Goal: Information Seeking & Learning: Learn about a topic

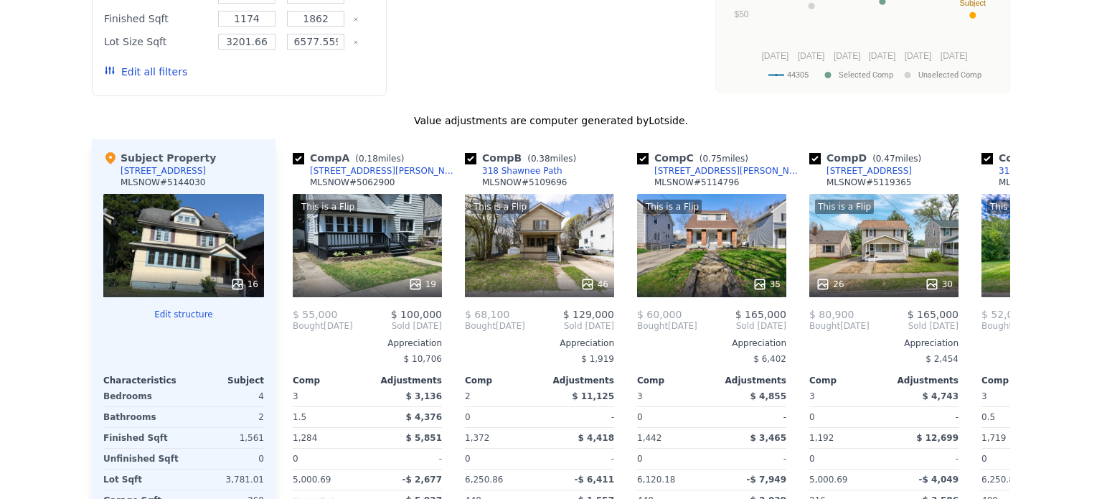
scroll to position [5, 0]
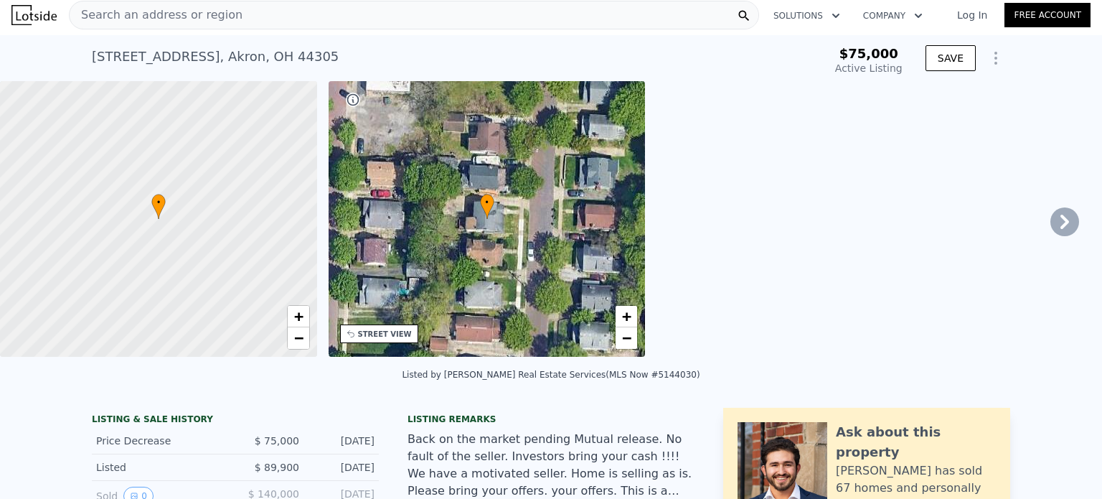
checkbox input "true"
type input "$ 160,000"
type input "$ 69,370"
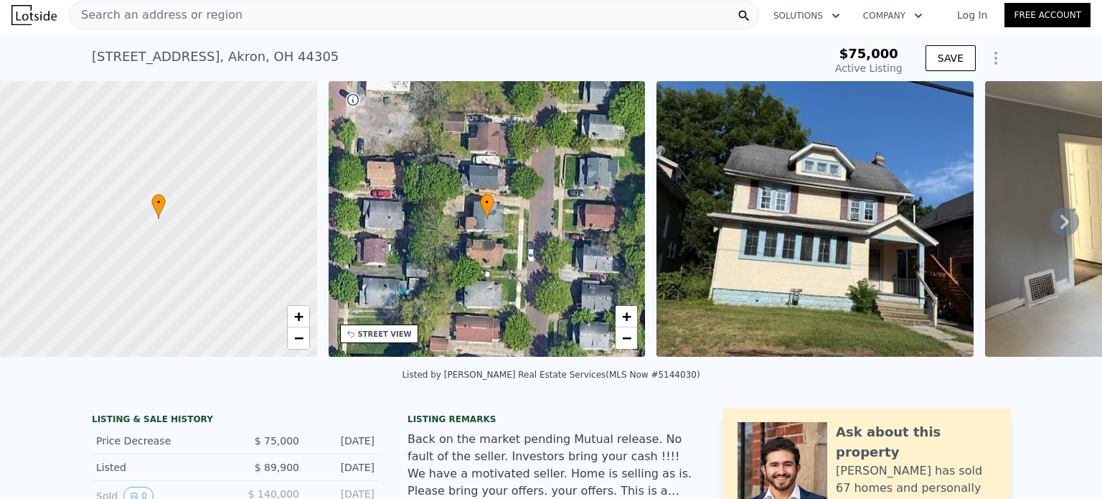
click at [253, 17] on div "Search an address or region" at bounding box center [414, 15] width 690 height 29
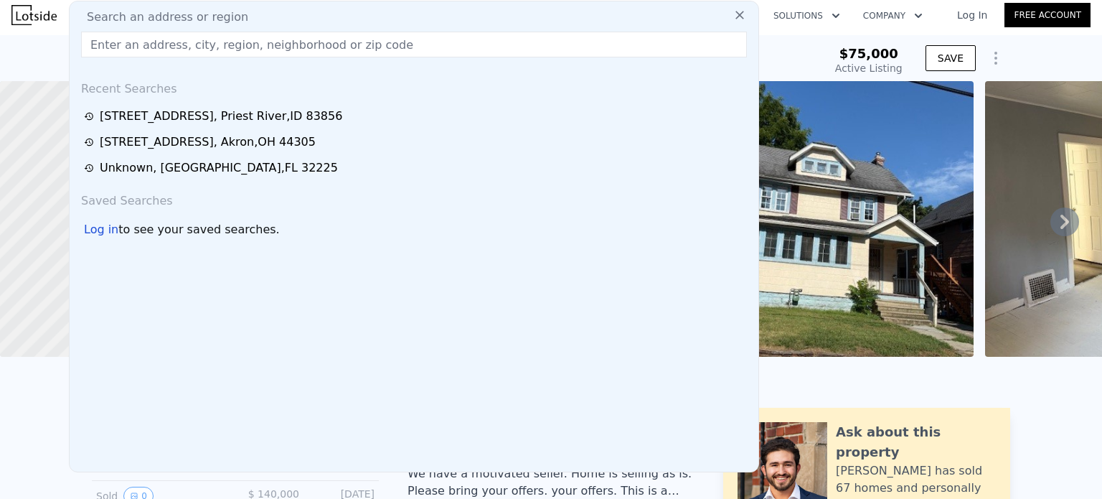
drag, startPoint x: 253, startPoint y: 17, endPoint x: 225, endPoint y: 54, distance: 46.2
click at [225, 54] on input "text" at bounding box center [414, 45] width 666 height 26
paste input "[STREET_ADDRESS]"
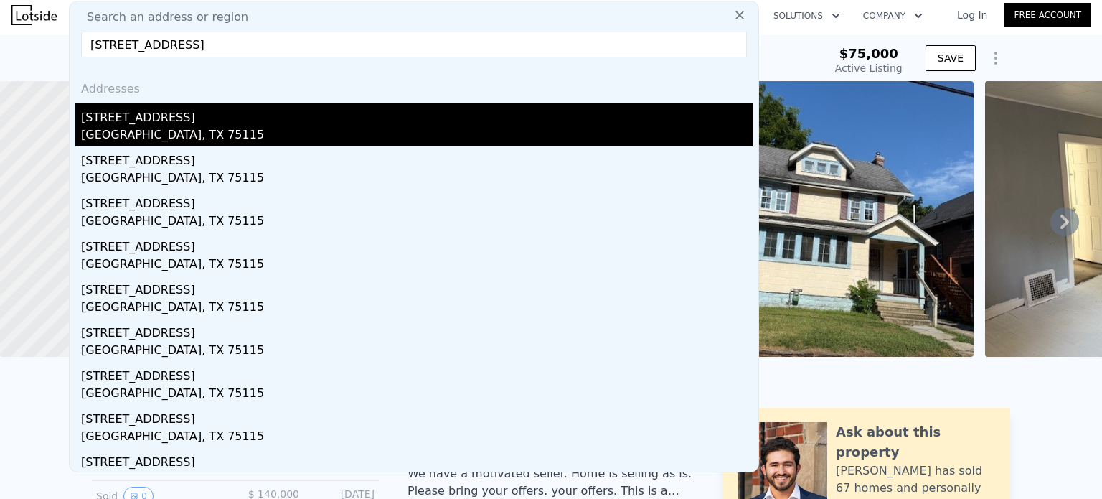
type input "[STREET_ADDRESS]"
click at [173, 123] on div "[STREET_ADDRESS]" at bounding box center [417, 114] width 672 height 23
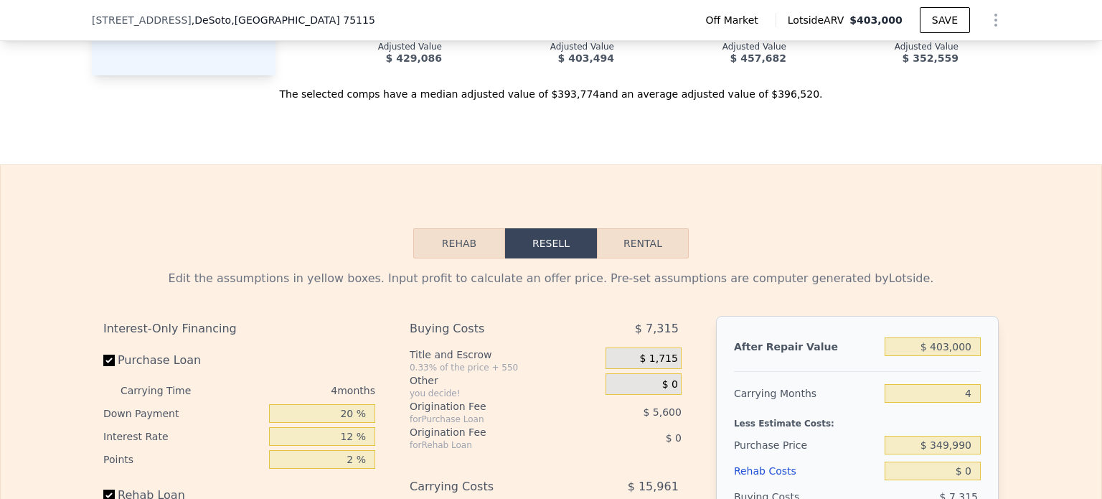
scroll to position [1840, 0]
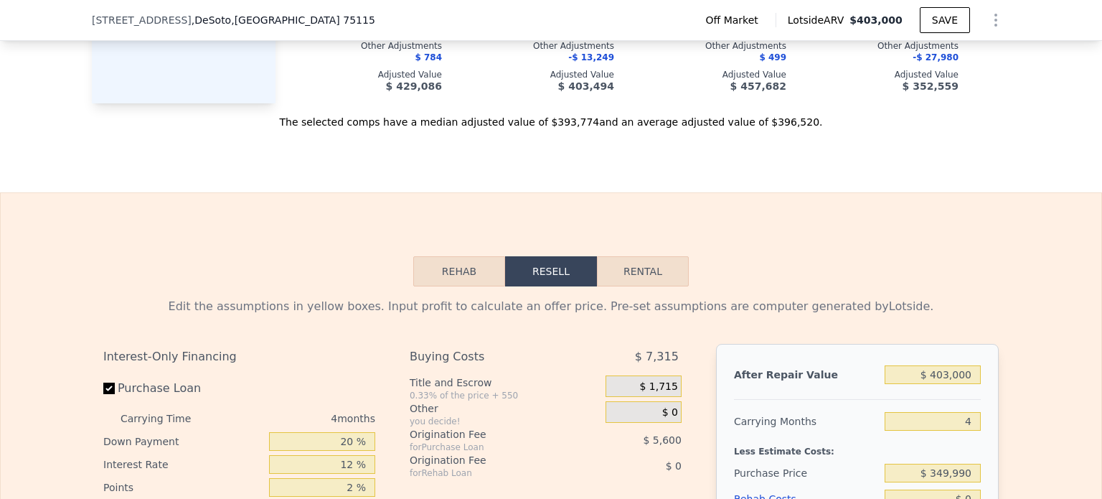
click at [674, 281] on button "Rental" at bounding box center [643, 271] width 92 height 30
select select "30"
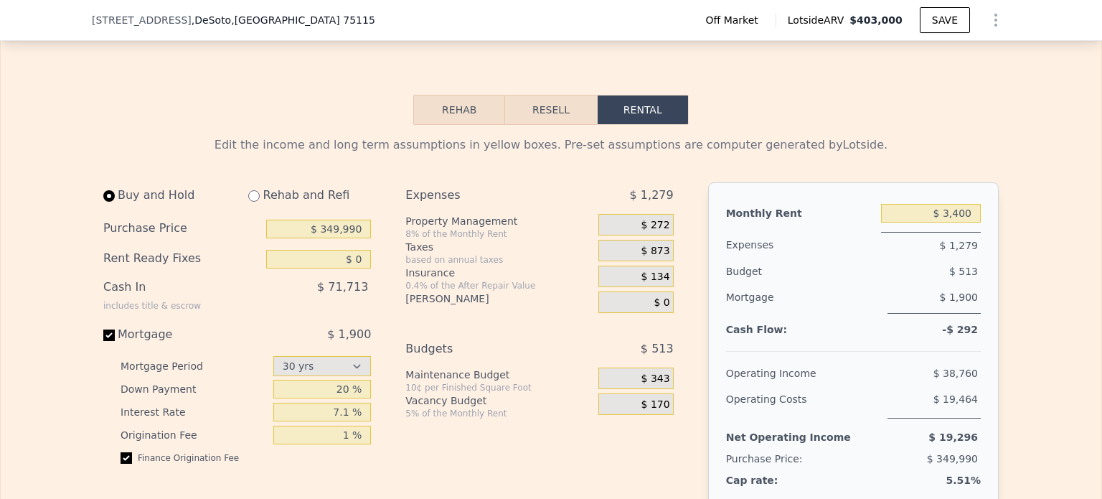
scroll to position [2013, 0]
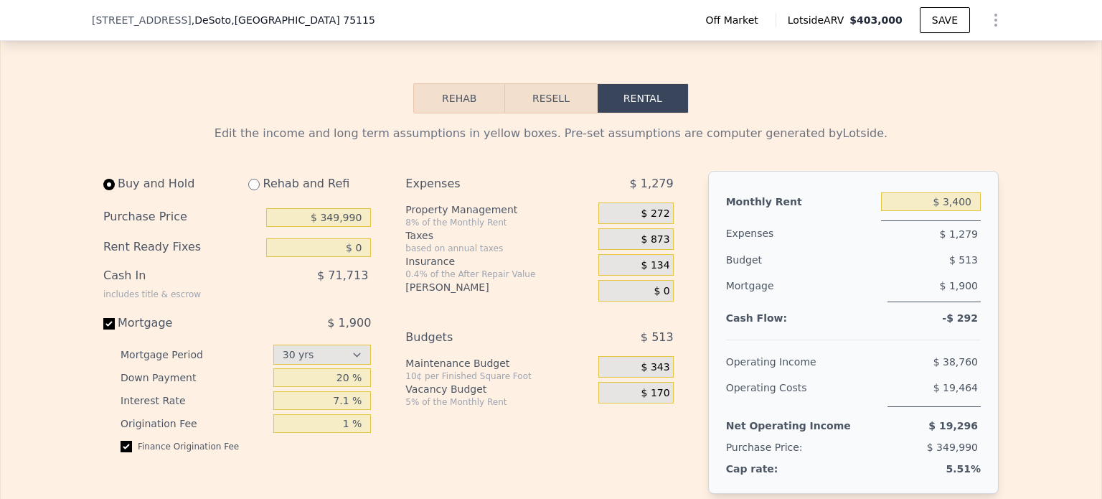
click at [447, 113] on button "Rehab" at bounding box center [459, 98] width 92 height 30
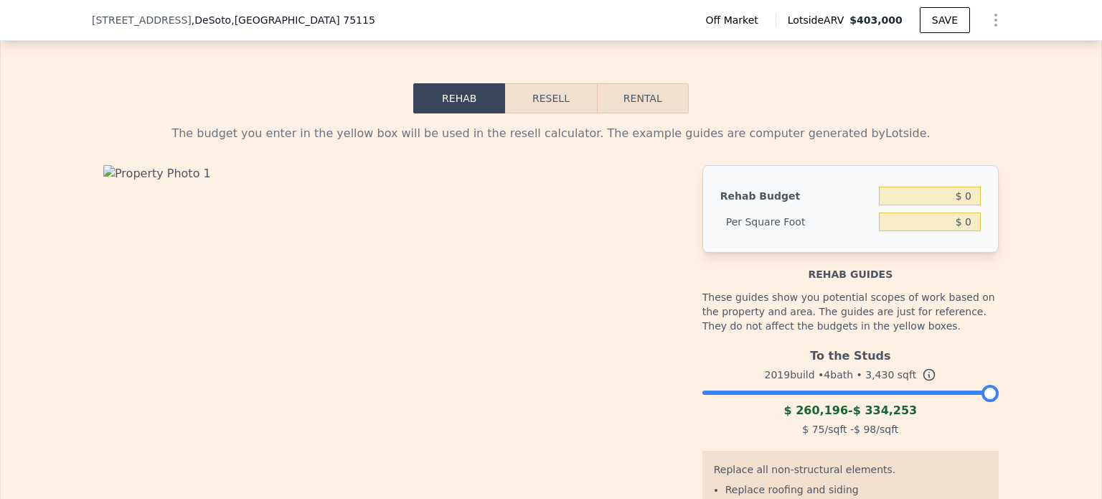
click at [535, 108] on button "Resell" at bounding box center [550, 98] width 91 height 30
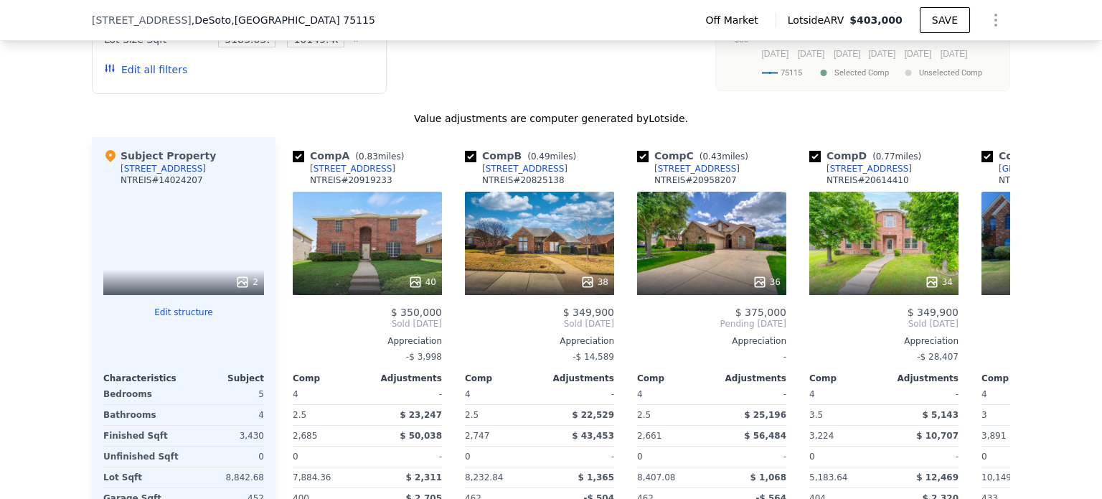
scroll to position [1339, 0]
